Goal: Information Seeking & Learning: Check status

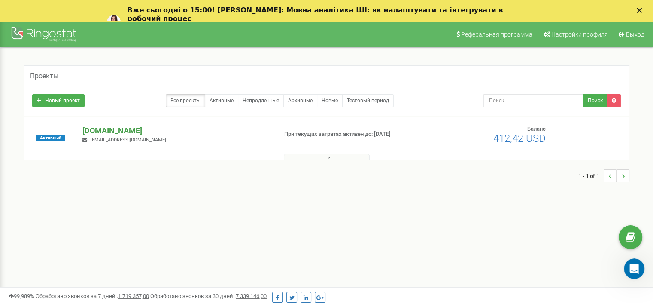
click at [171, 129] on p "[DOMAIN_NAME]" at bounding box center [176, 130] width 188 height 11
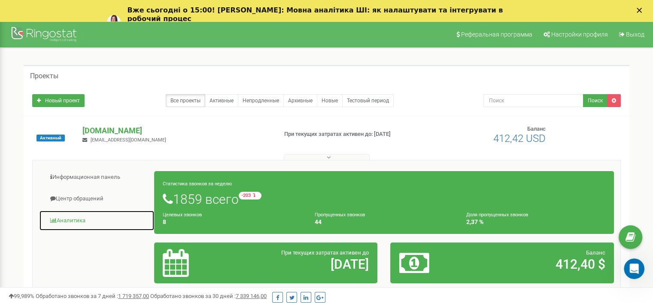
click at [82, 223] on link "Аналитика" at bounding box center [97, 220] width 116 height 21
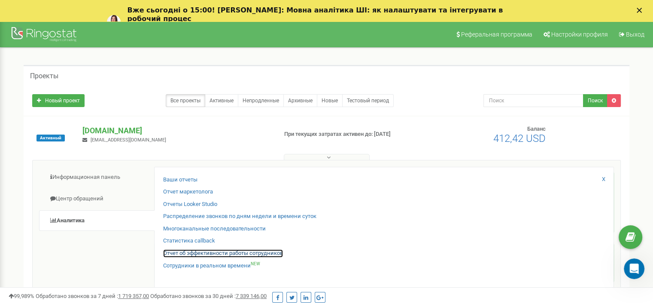
click at [211, 253] on link "Отчет об эффективности работы сотрудников" at bounding box center [223, 253] width 120 height 8
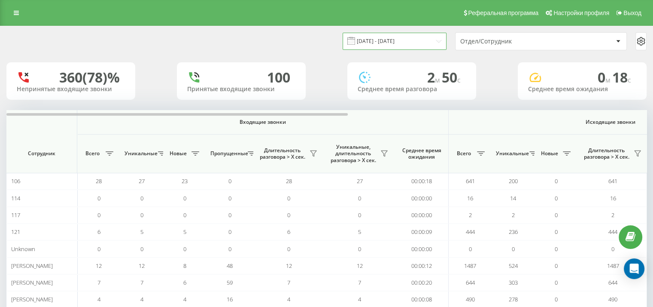
click at [419, 44] on input "[DATE] - [DATE]" at bounding box center [395, 41] width 104 height 17
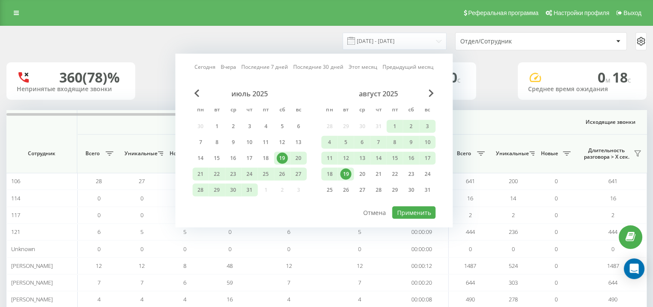
click at [345, 172] on div "19" at bounding box center [345, 173] width 11 height 11
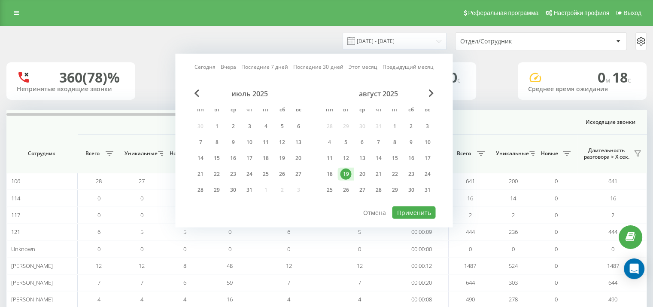
click at [424, 217] on div "Сегодня Вчера Последние 7 дней Последние 30 дней Этот месяц Предыдущий месяц ию…" at bounding box center [314, 141] width 278 height 174
click at [416, 213] on button "Применить" at bounding box center [413, 212] width 43 height 12
type input "19.08.2025 - 19.08.2025"
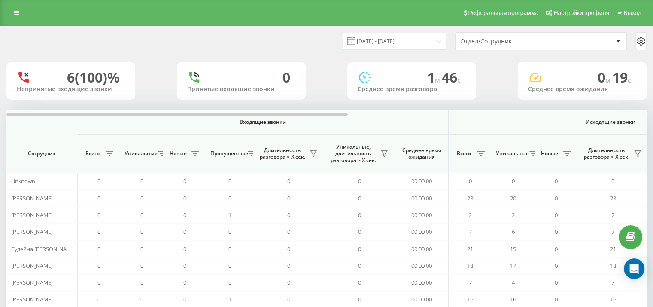
click at [430, 108] on div "19.08.2025 - 19.08.2025 Отдел/Сотрудник 6 (100)% Непринятые входящие звонки 0 П…" at bounding box center [326, 187] width 641 height 323
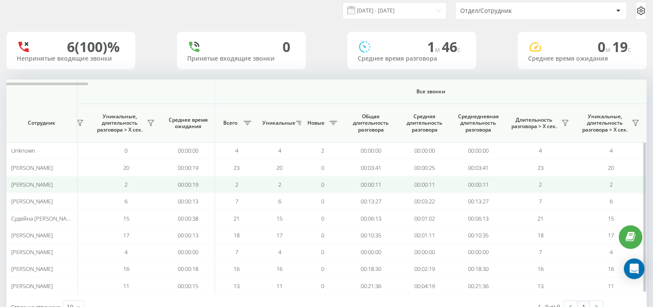
scroll to position [58, 0]
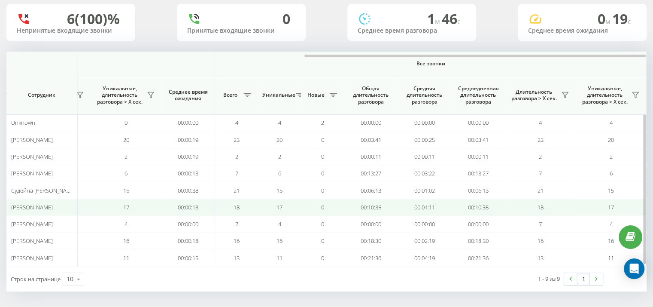
click at [430, 199] on td "00:01:11" at bounding box center [425, 207] width 54 height 17
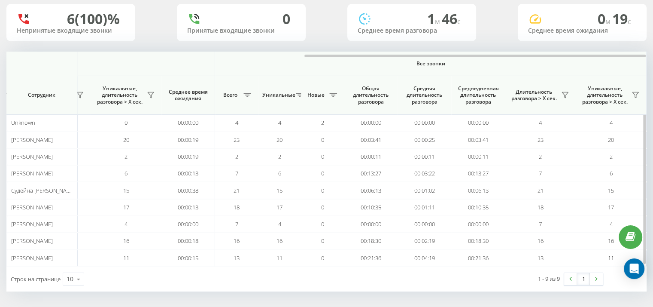
scroll to position [0, 0]
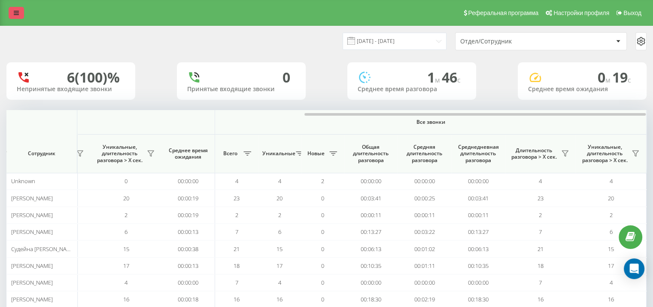
click at [14, 13] on icon at bounding box center [16, 13] width 5 height 6
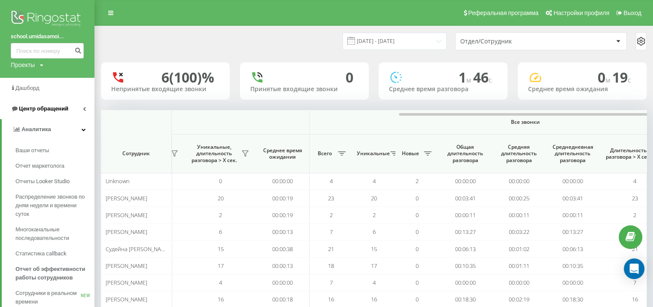
click at [43, 110] on span "Центр обращений" at bounding box center [43, 108] width 49 height 6
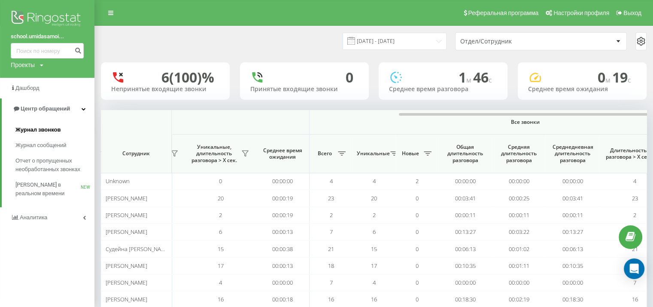
click at [51, 125] on span "Журнал звонков" at bounding box center [37, 129] width 45 height 9
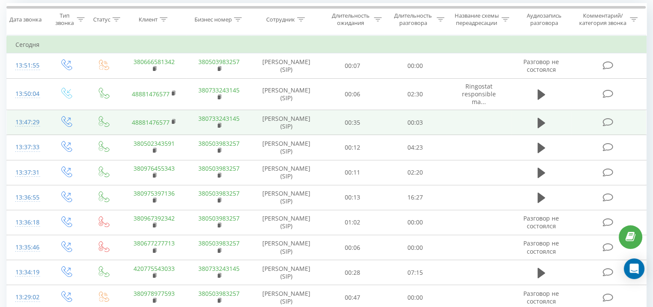
scroll to position [76, 0]
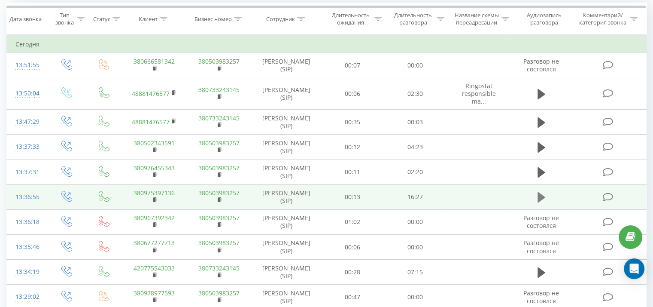
click at [538, 196] on icon at bounding box center [542, 197] width 8 height 10
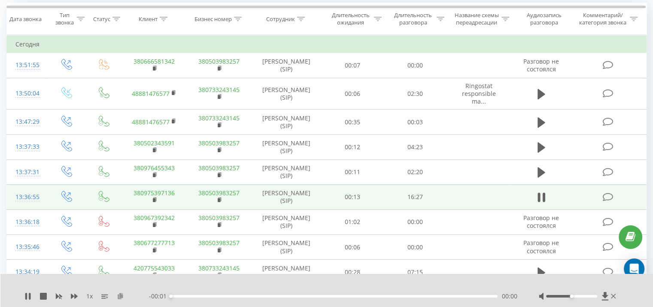
click at [119, 298] on icon at bounding box center [120, 296] width 7 height 6
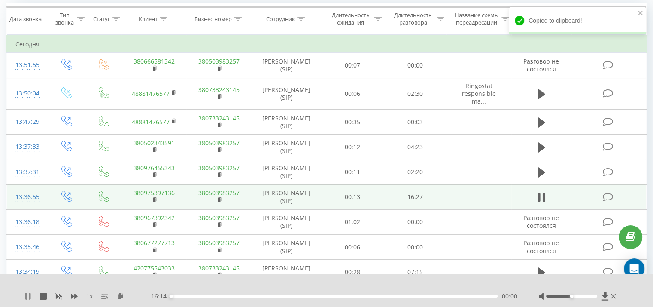
click at [30, 298] on icon at bounding box center [30, 296] width 2 height 7
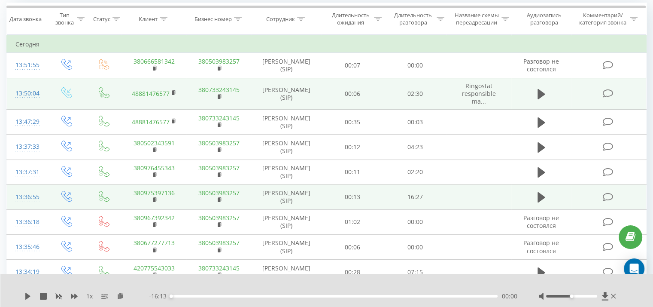
scroll to position [0, 0]
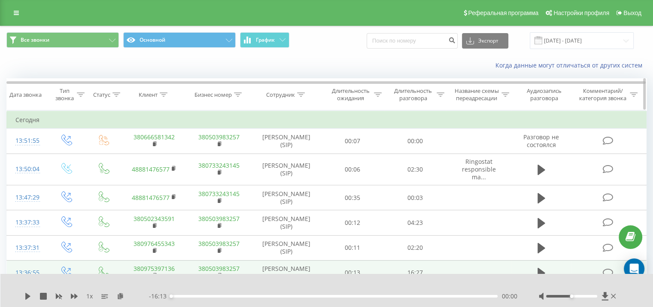
click at [162, 94] on icon at bounding box center [164, 94] width 8 height 4
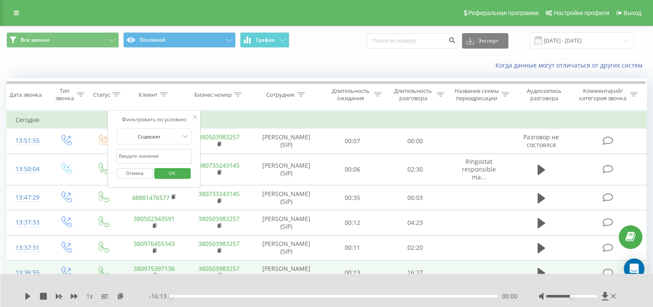
click at [152, 156] on input "text" at bounding box center [154, 156] width 76 height 15
paste input "380969059537"
type input "380969059537"
click at [167, 168] on span "OK" at bounding box center [172, 172] width 24 height 13
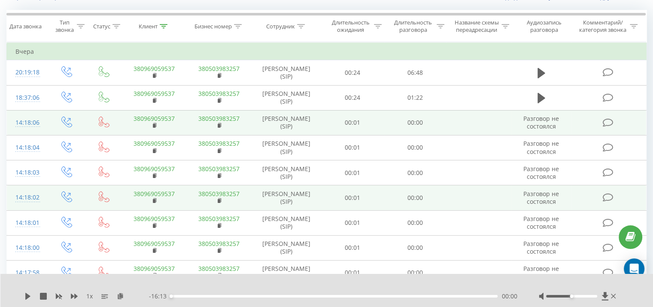
scroll to position [69, 0]
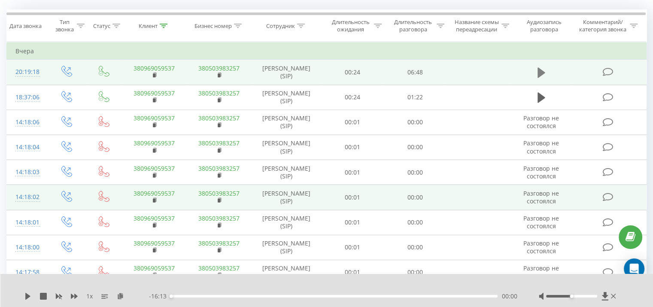
click at [543, 71] on icon at bounding box center [542, 72] width 8 height 10
click at [121, 296] on icon at bounding box center [120, 296] width 7 height 6
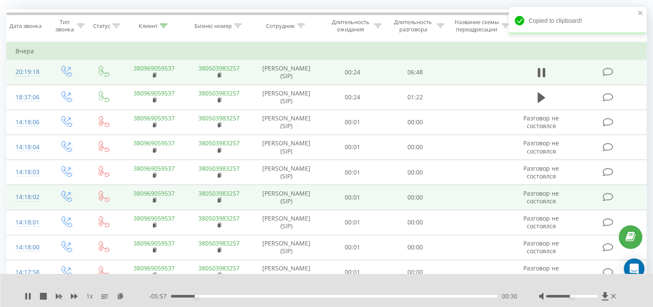
click at [229, 296] on div "00:30" at bounding box center [334, 296] width 327 height 3
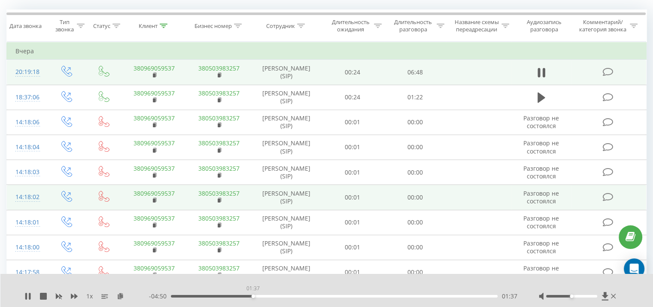
click at [253, 296] on div "01:37" at bounding box center [334, 296] width 327 height 3
click at [274, 294] on div "- 04:48 01:39 01:39" at bounding box center [333, 296] width 369 height 9
click at [282, 297] on div "02:11" at bounding box center [334, 296] width 327 height 3
click at [305, 296] on div "02:38" at bounding box center [334, 296] width 327 height 3
click at [327, 295] on div "03:04" at bounding box center [334, 296] width 327 height 3
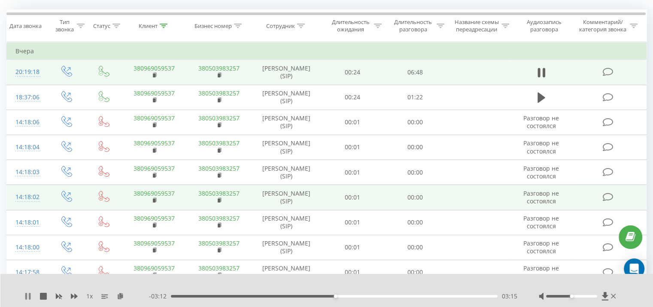
click at [30, 293] on icon at bounding box center [30, 296] width 2 height 7
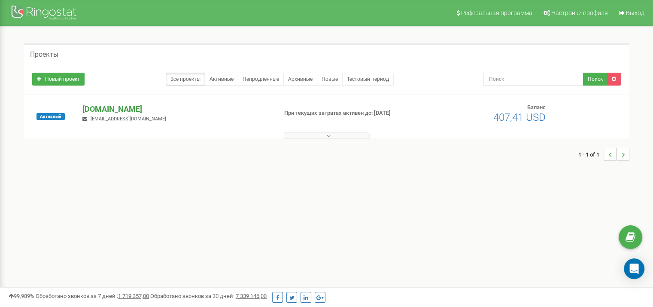
click at [150, 108] on p "[DOMAIN_NAME]" at bounding box center [176, 109] width 188 height 11
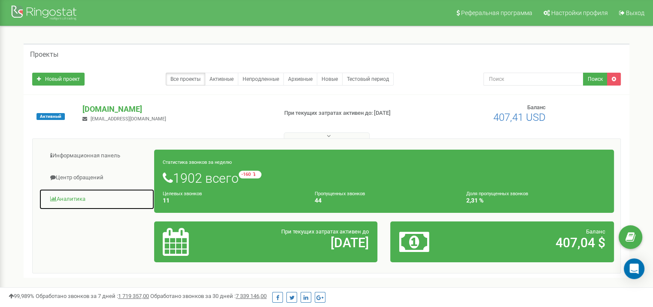
click at [77, 201] on link "Аналитика" at bounding box center [97, 199] width 116 height 21
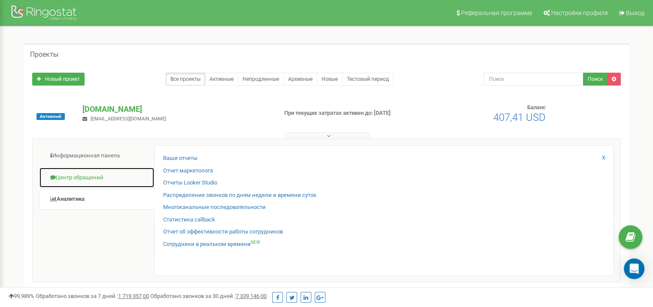
click at [95, 180] on link "Центр обращений" at bounding box center [97, 177] width 116 height 21
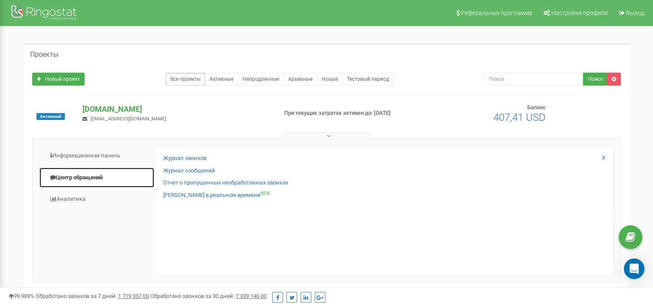
click at [95, 180] on link "Центр обращений" at bounding box center [97, 177] width 116 height 21
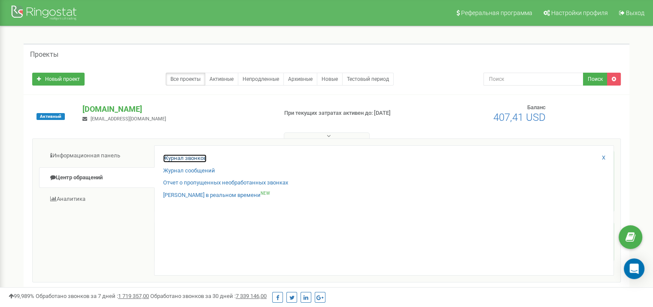
click at [180, 159] on link "Журнал звонков" at bounding box center [184, 158] width 43 height 8
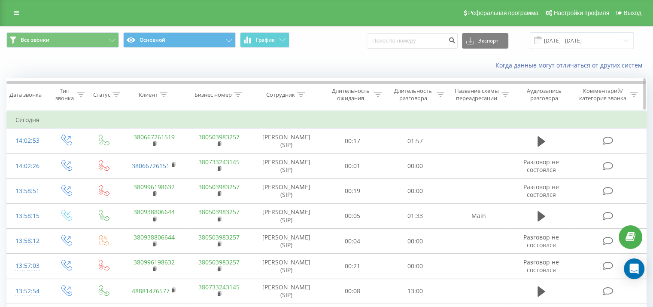
click at [163, 94] on icon at bounding box center [164, 94] width 8 height 4
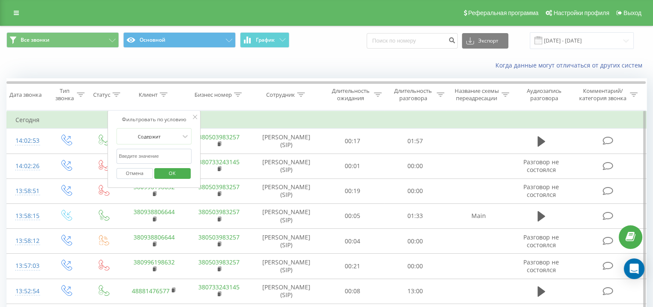
click at [151, 153] on input "text" at bounding box center [154, 156] width 76 height 15
paste input "393298696092"
type input "393298696092"
click at [177, 174] on span "OK" at bounding box center [172, 172] width 24 height 13
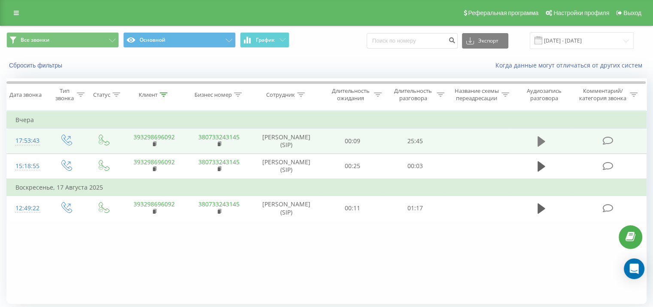
click at [542, 144] on icon at bounding box center [542, 141] width 8 height 12
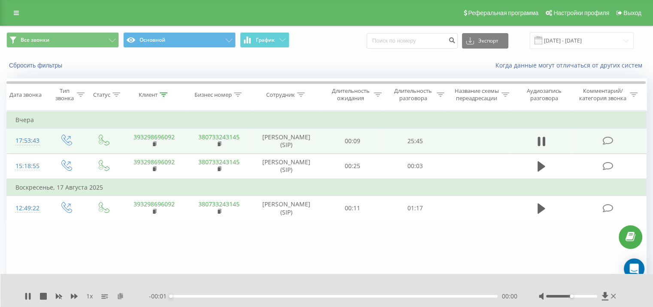
click at [119, 297] on icon at bounding box center [120, 296] width 7 height 6
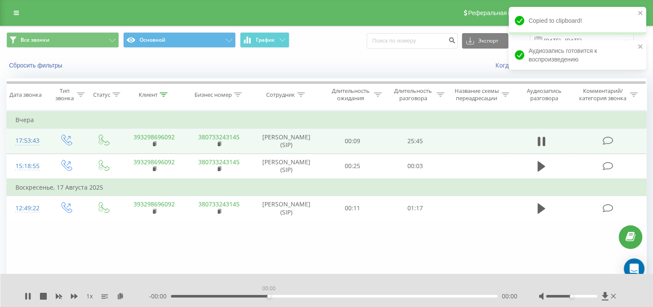
click at [269, 295] on div "00:00" at bounding box center [334, 296] width 327 height 3
click at [32, 298] on div "1 x" at bounding box center [86, 296] width 125 height 9
